Goal: Obtain resource: Download file/media

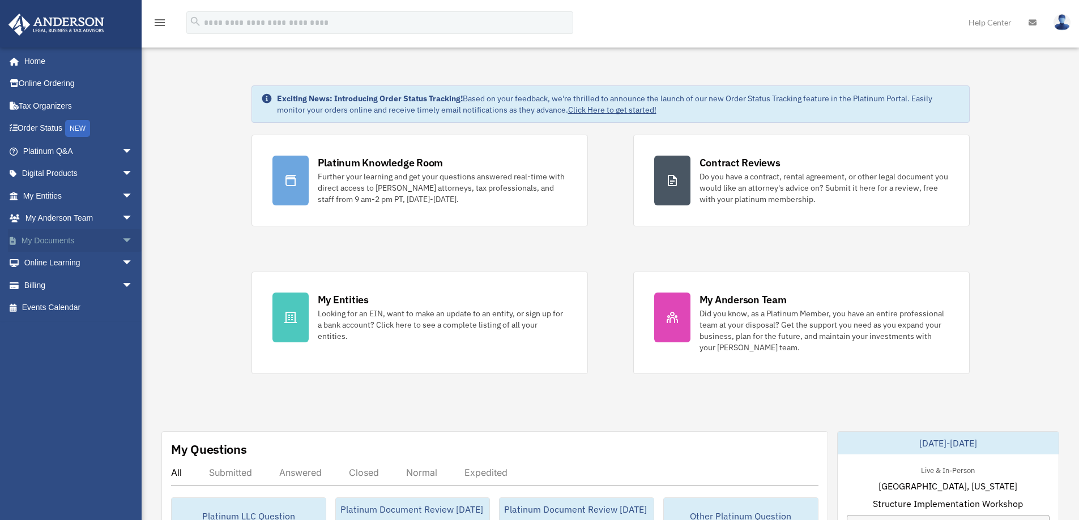
click at [32, 240] on link "My Documents arrow_drop_down" at bounding box center [79, 240] width 142 height 23
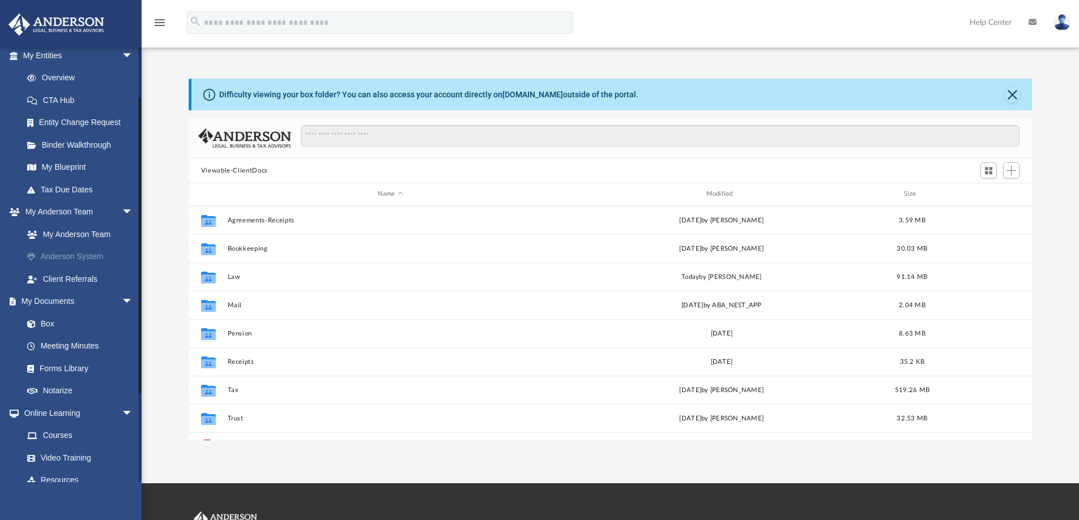
scroll to position [170, 0]
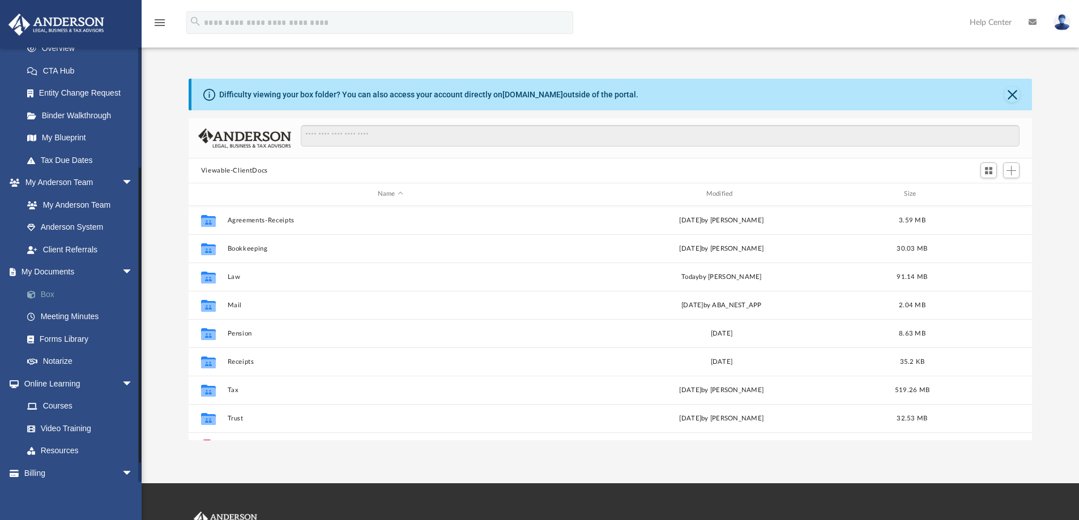
click at [45, 293] on link "Box" at bounding box center [83, 294] width 134 height 23
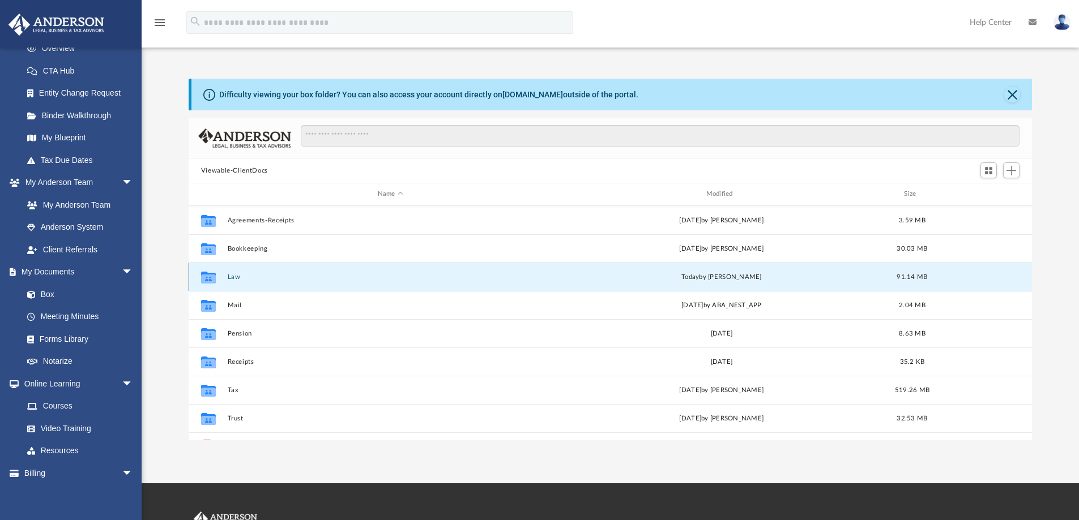
click at [233, 276] on button "Law" at bounding box center [390, 277] width 326 height 7
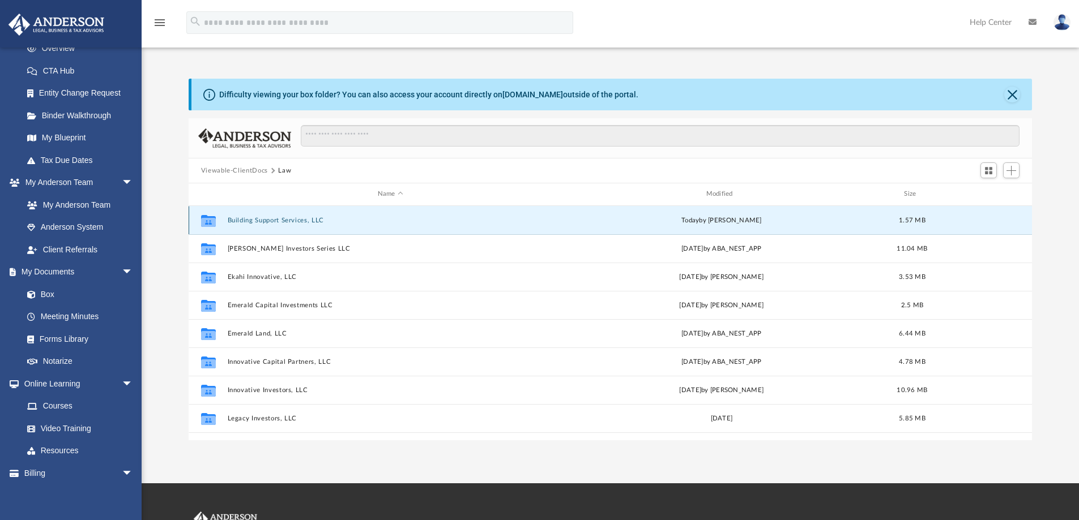
click at [246, 221] on button "Building Support Services, LLC" at bounding box center [390, 220] width 326 height 7
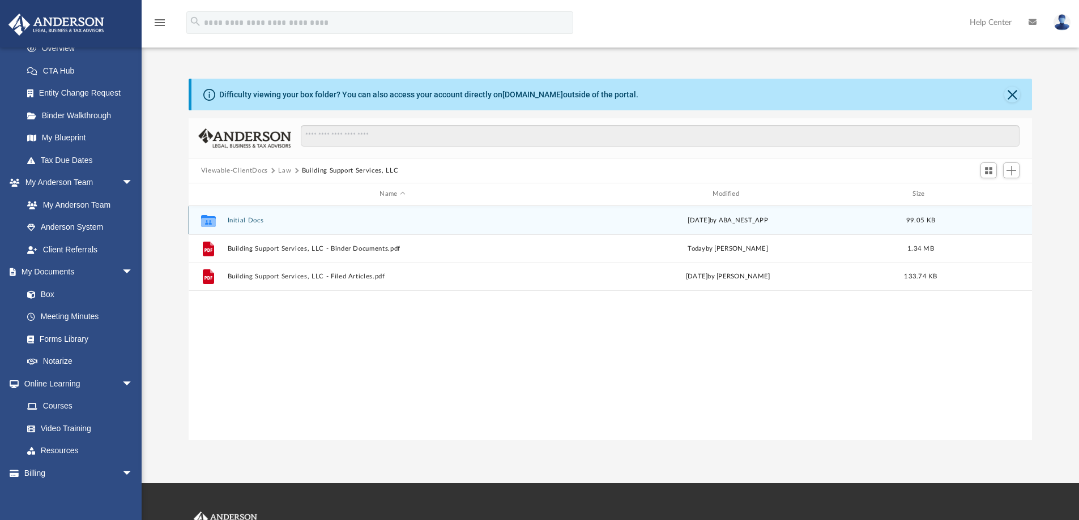
click at [246, 221] on button "Initial Docs" at bounding box center [392, 220] width 330 height 7
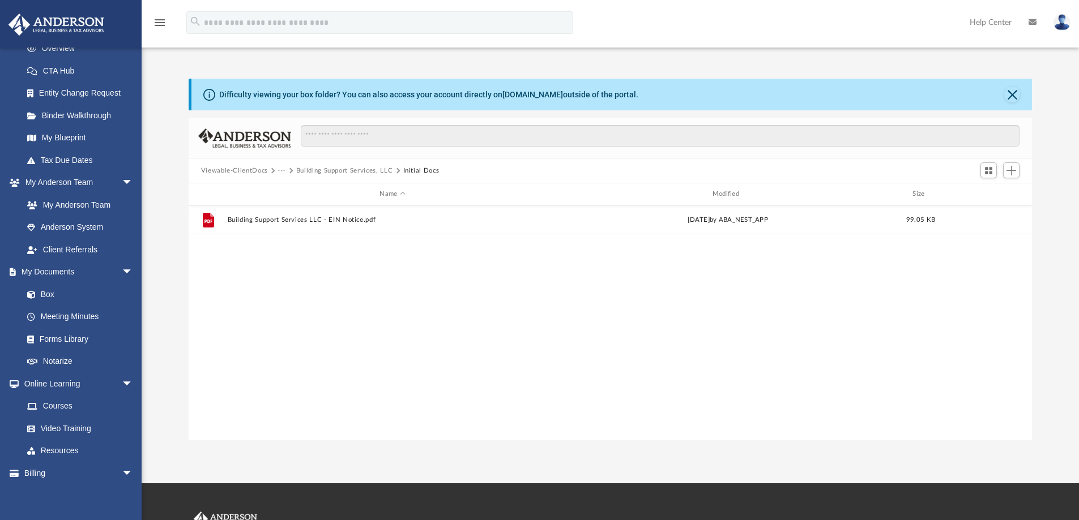
click at [332, 169] on button "Building Support Services, LLC" at bounding box center [344, 171] width 97 height 10
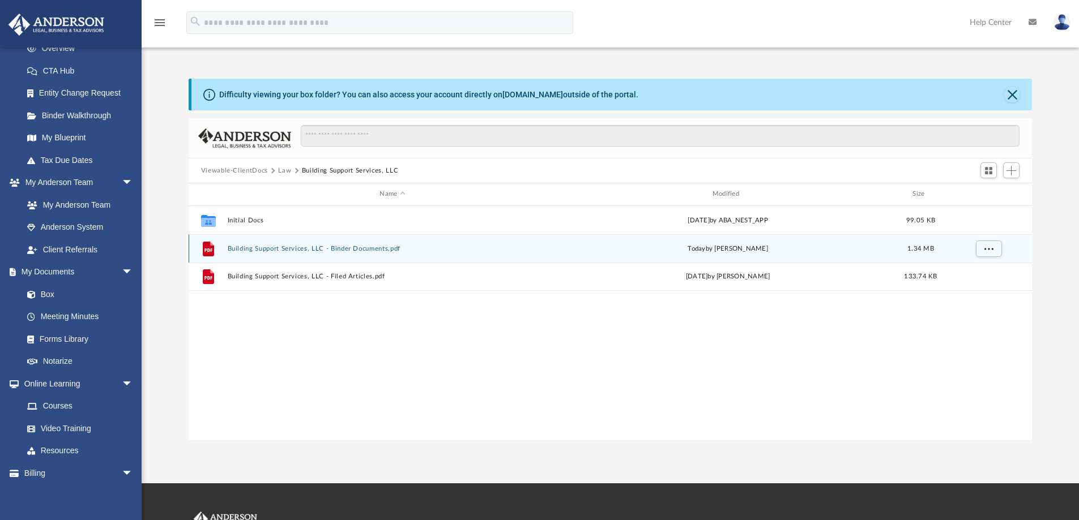
click at [259, 249] on button "Building Support Services, LLC - Binder Documents.pdf" at bounding box center [392, 248] width 330 height 7
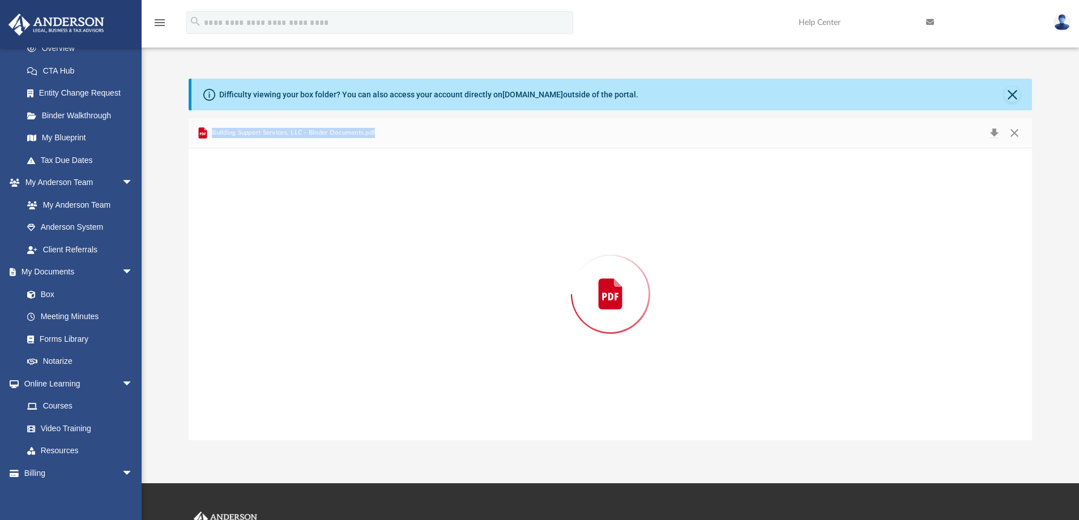
click at [259, 249] on div "Preview" at bounding box center [611, 294] width 844 height 292
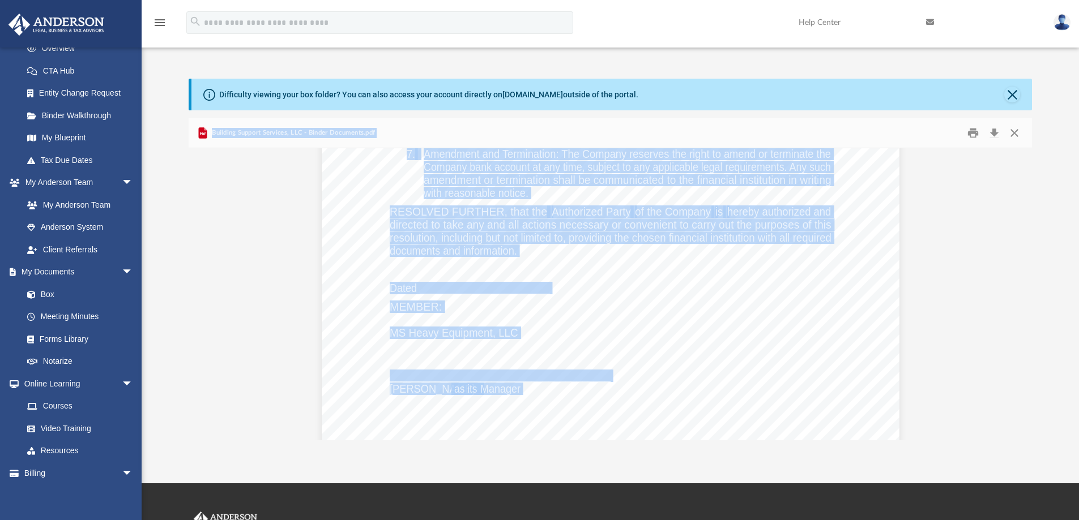
scroll to position [42090, 0]
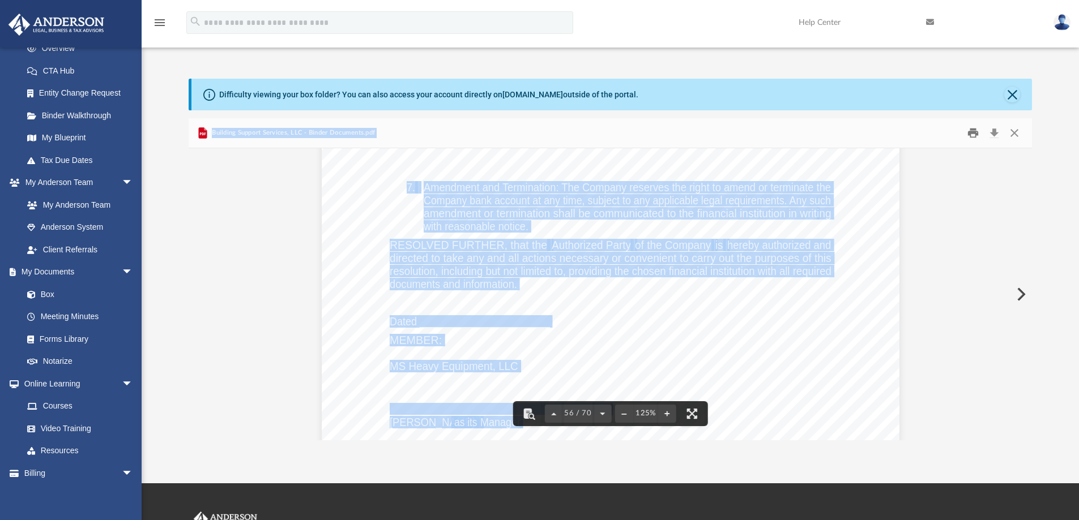
click at [970, 130] on button "Print" at bounding box center [973, 134] width 23 height 18
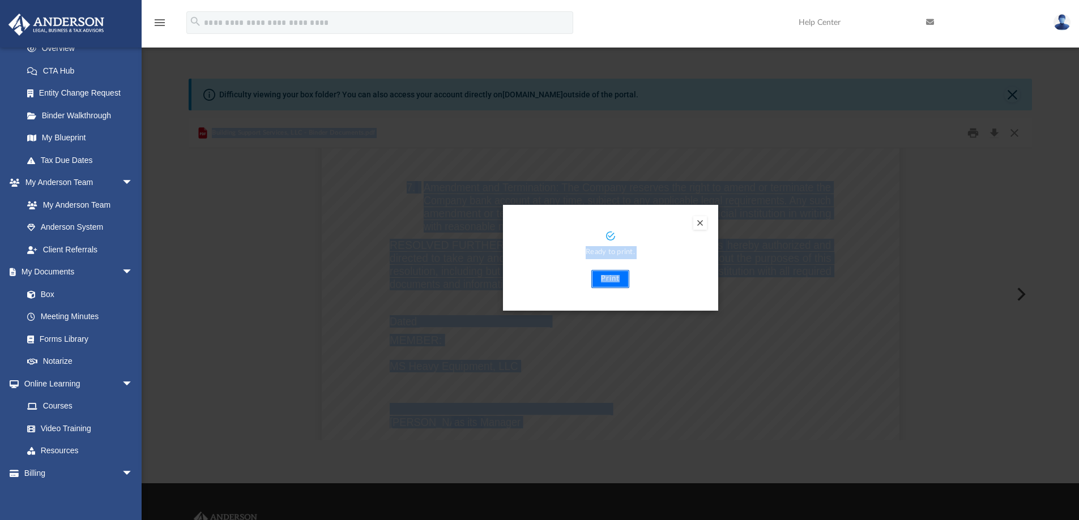
click at [610, 279] on button "Print" at bounding box center [610, 279] width 38 height 18
